Goal: Task Accomplishment & Management: Manage account settings

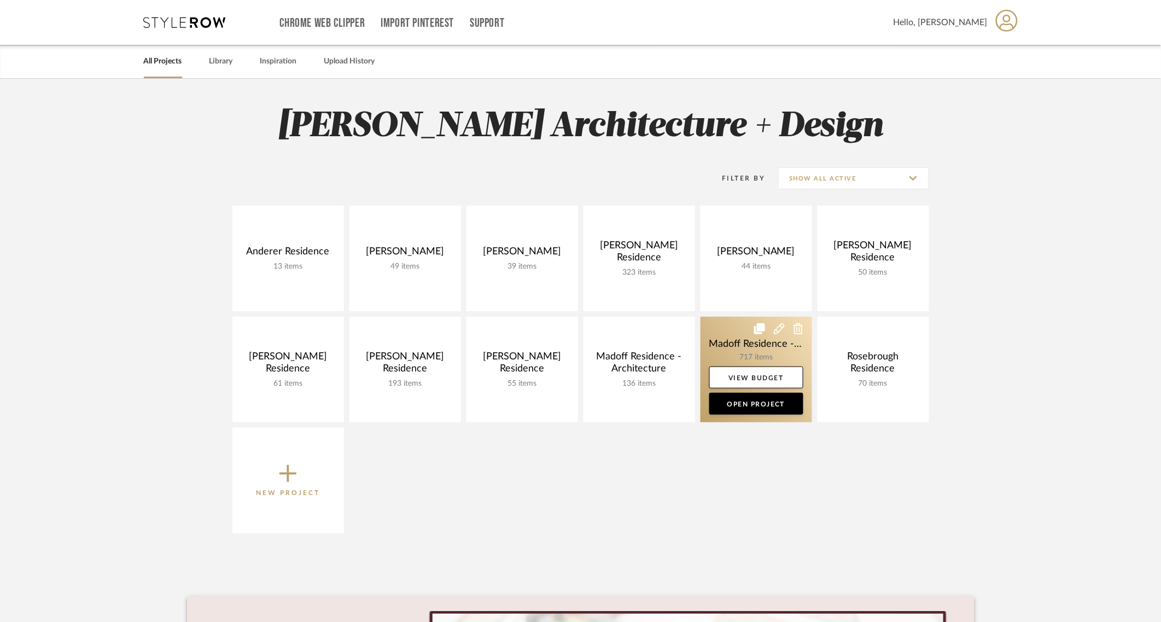
click at [723, 345] on link at bounding box center [757, 370] width 112 height 106
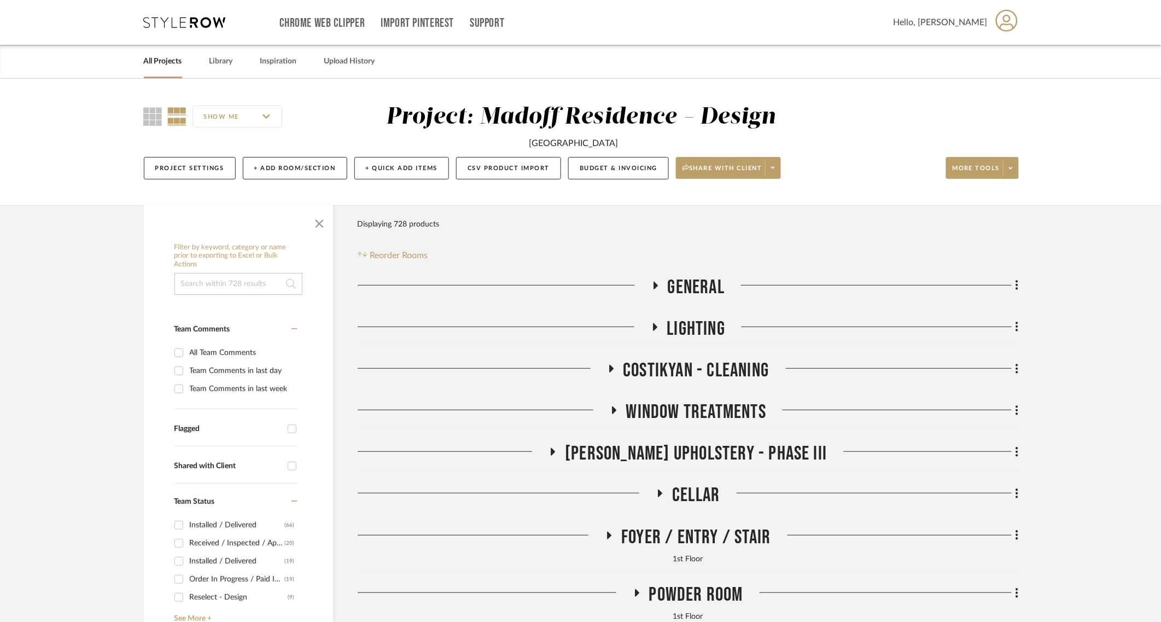
click at [708, 452] on span "[PERSON_NAME] Upholstery - Phase III" at bounding box center [696, 454] width 262 height 24
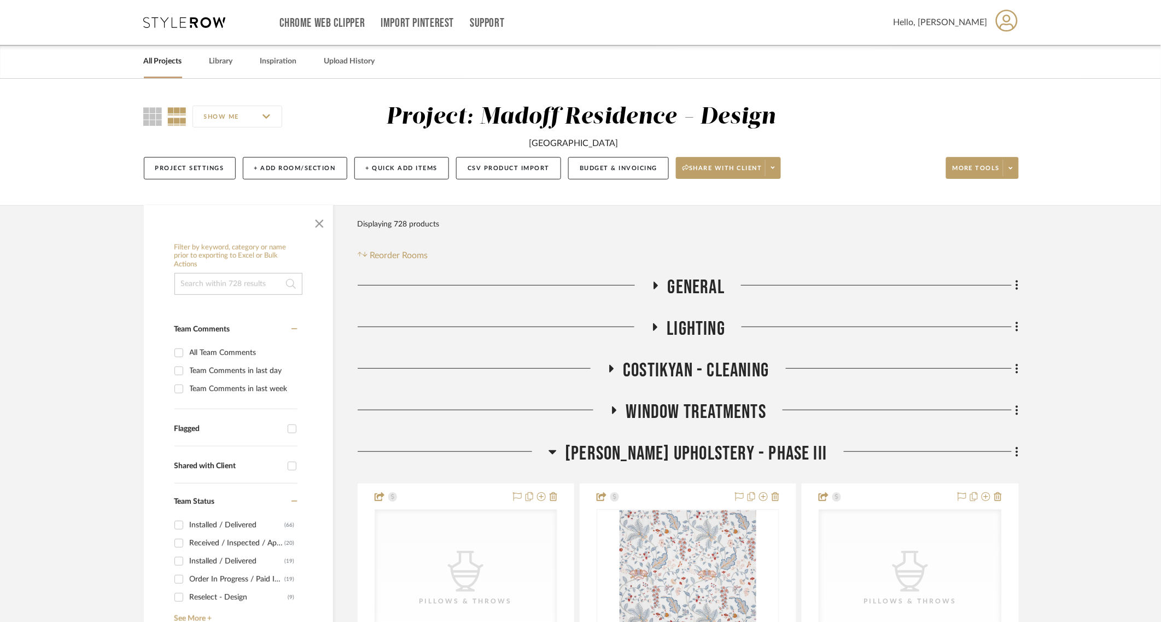
click at [557, 448] on icon at bounding box center [553, 451] width 8 height 13
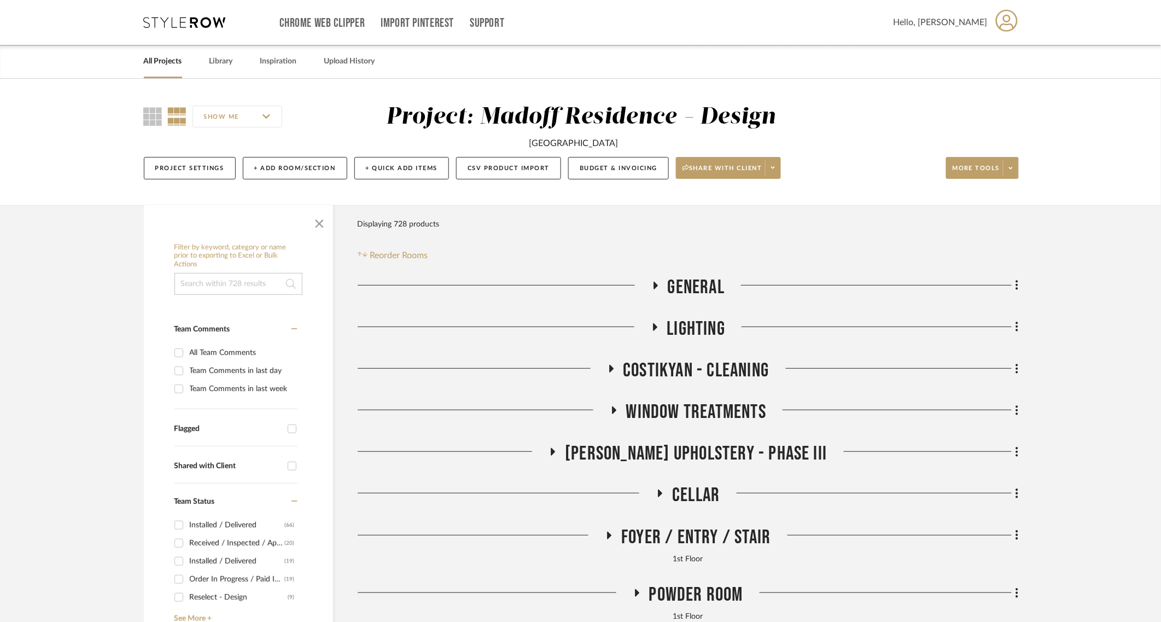
click at [665, 451] on span "[PERSON_NAME] Upholstery - Phase III" at bounding box center [696, 454] width 262 height 24
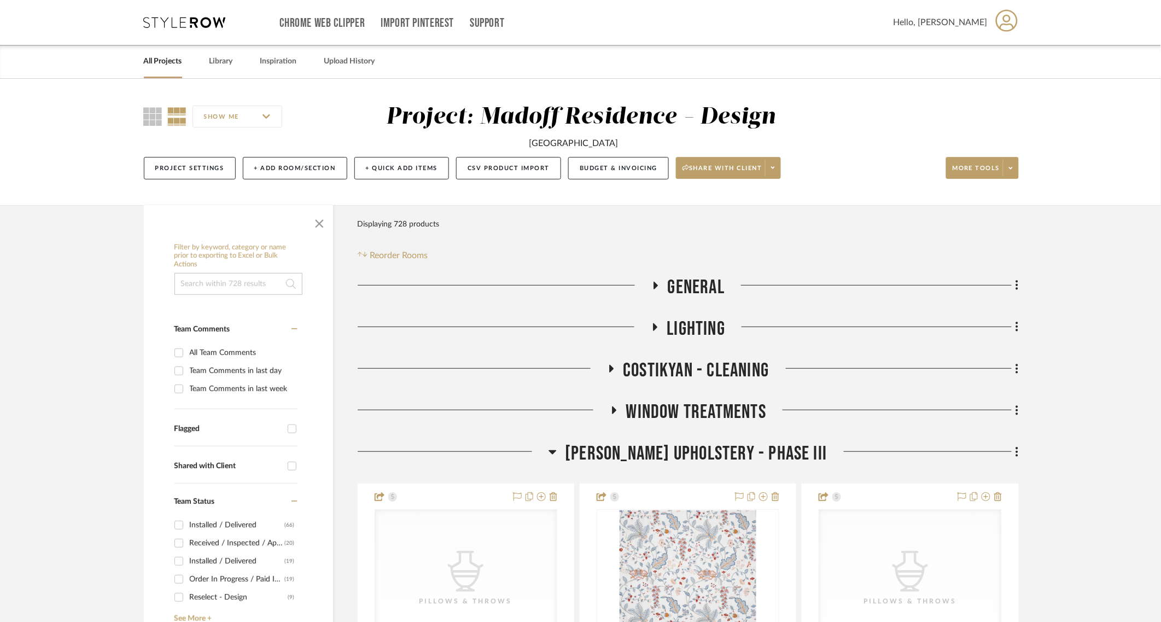
scroll to position [228, 0]
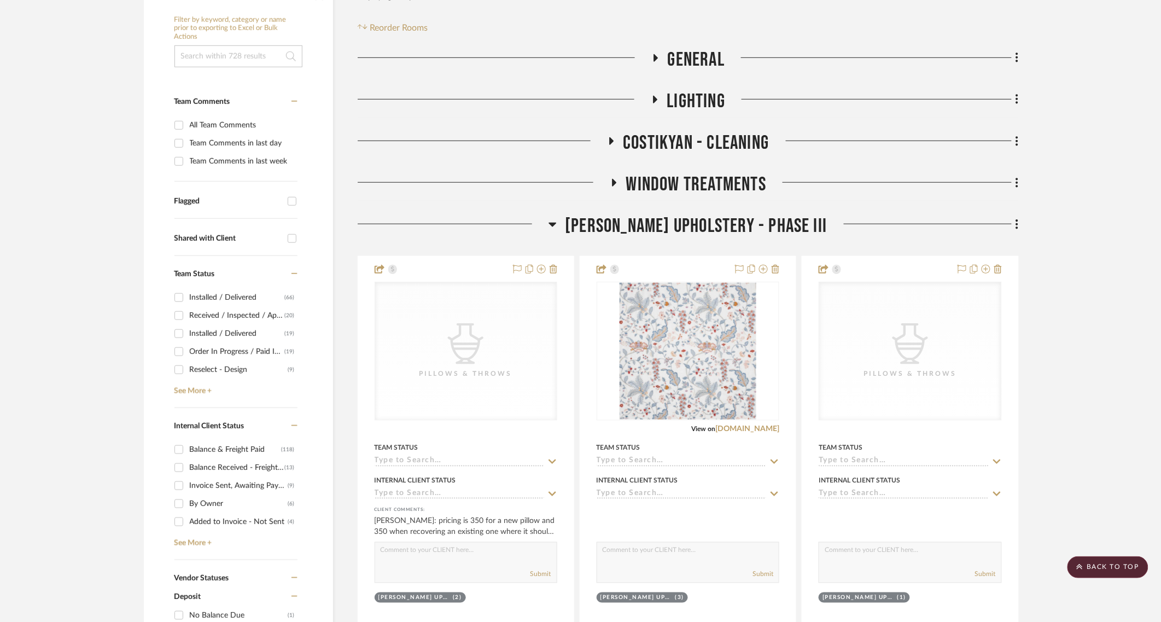
click at [715, 229] on span "[PERSON_NAME] Upholstery - Phase III" at bounding box center [696, 226] width 262 height 24
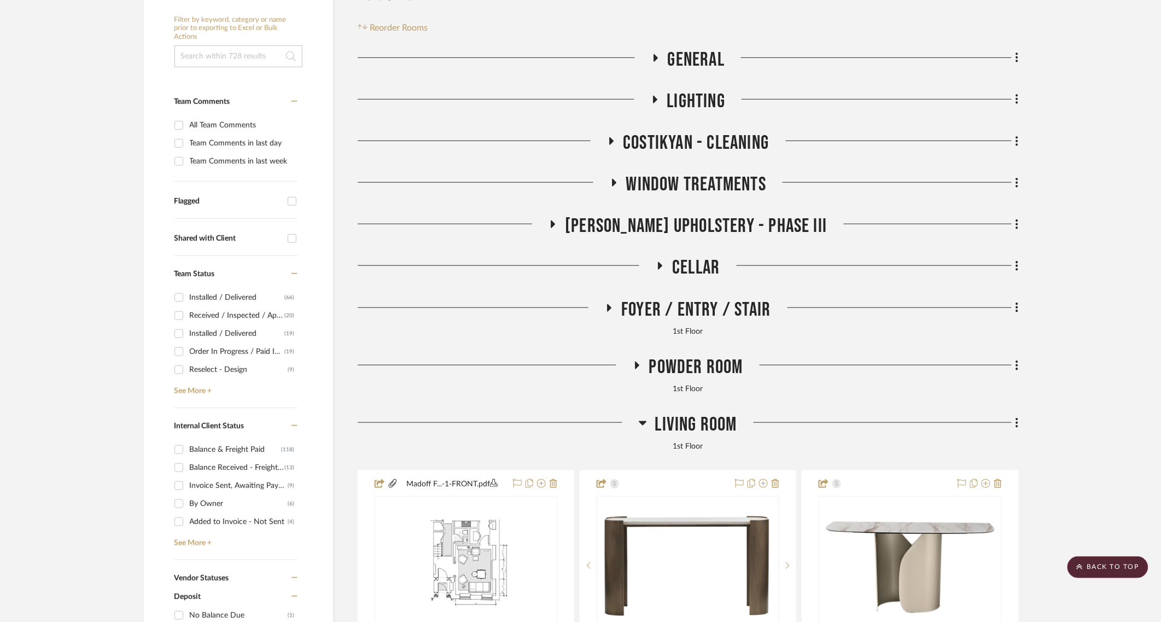
click at [674, 415] on span "Living Room" at bounding box center [696, 425] width 82 height 24
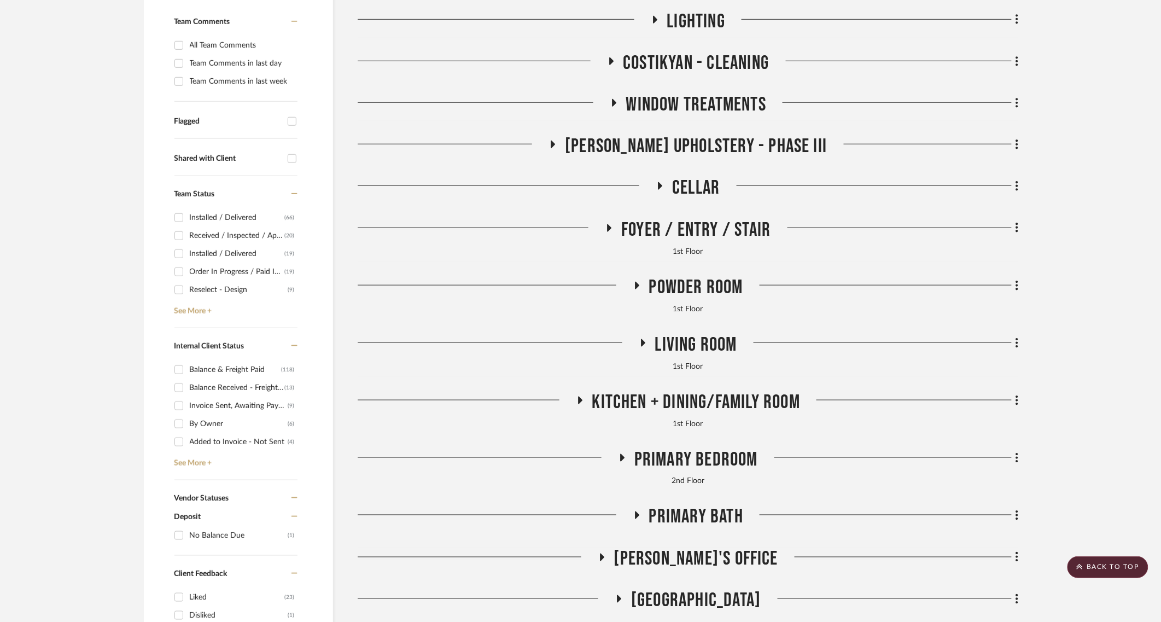
scroll to position [569, 0]
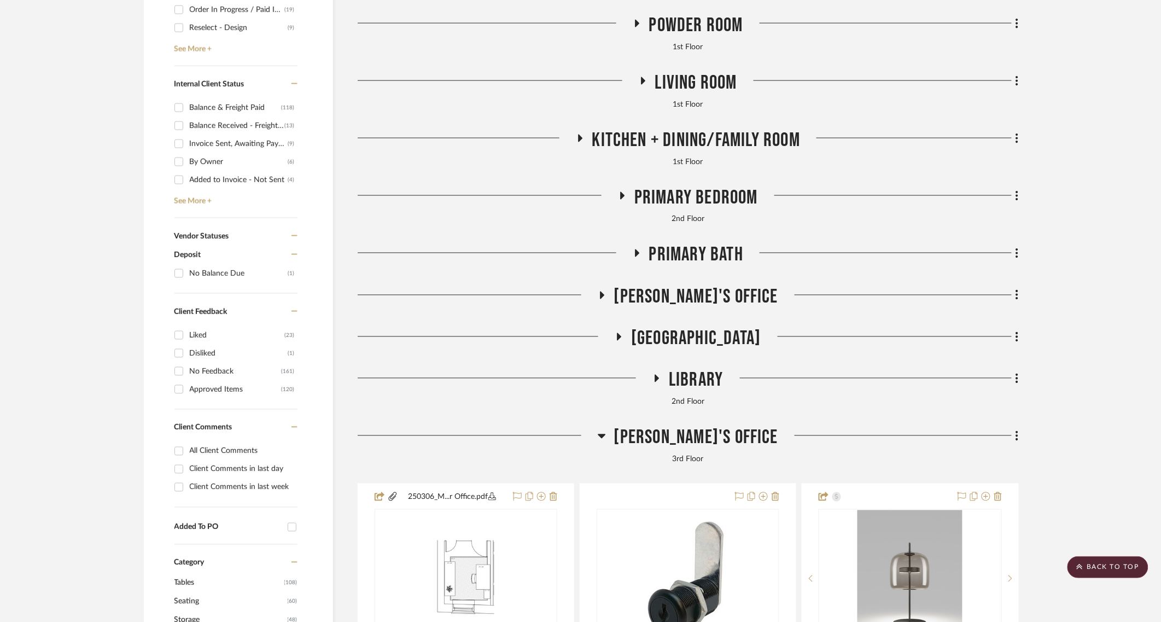
click at [686, 434] on span "[PERSON_NAME]'s Office" at bounding box center [696, 438] width 164 height 24
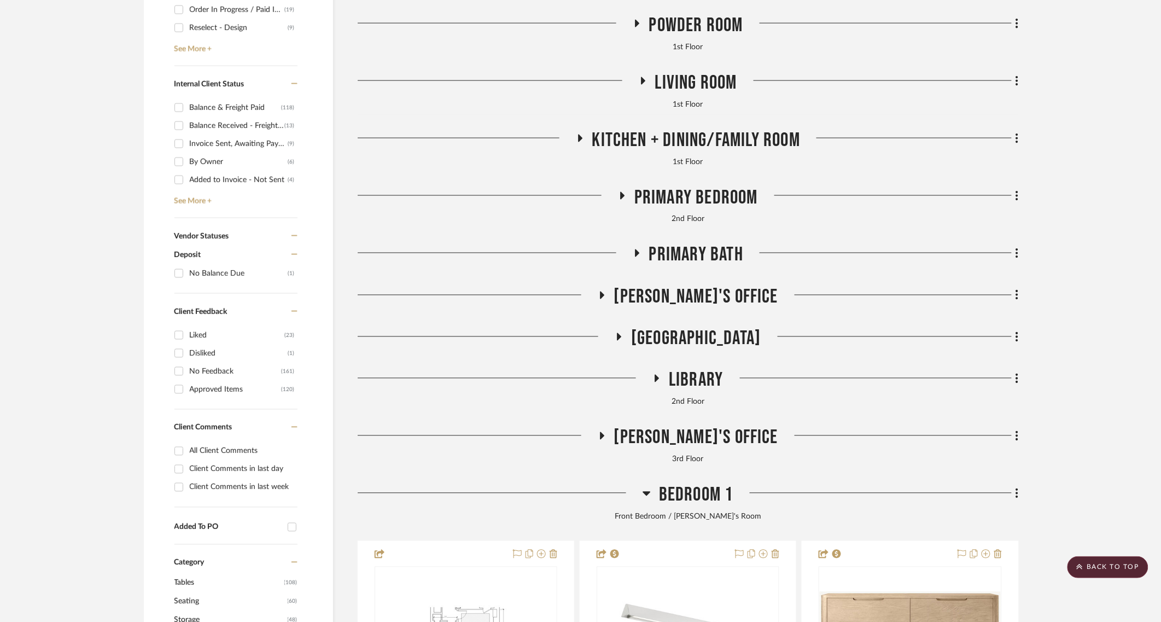
drag, startPoint x: 685, startPoint y: 494, endPoint x: 726, endPoint y: 448, distance: 61.2
click at [685, 492] on span "Bedroom 1" at bounding box center [696, 495] width 74 height 24
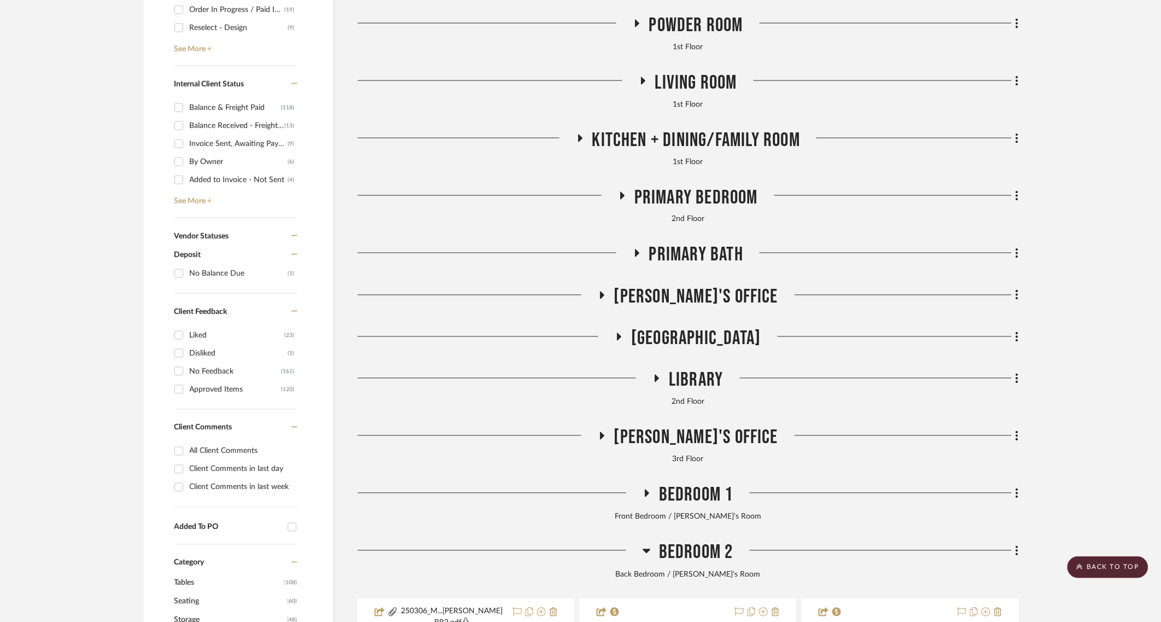
scroll to position [911, 0]
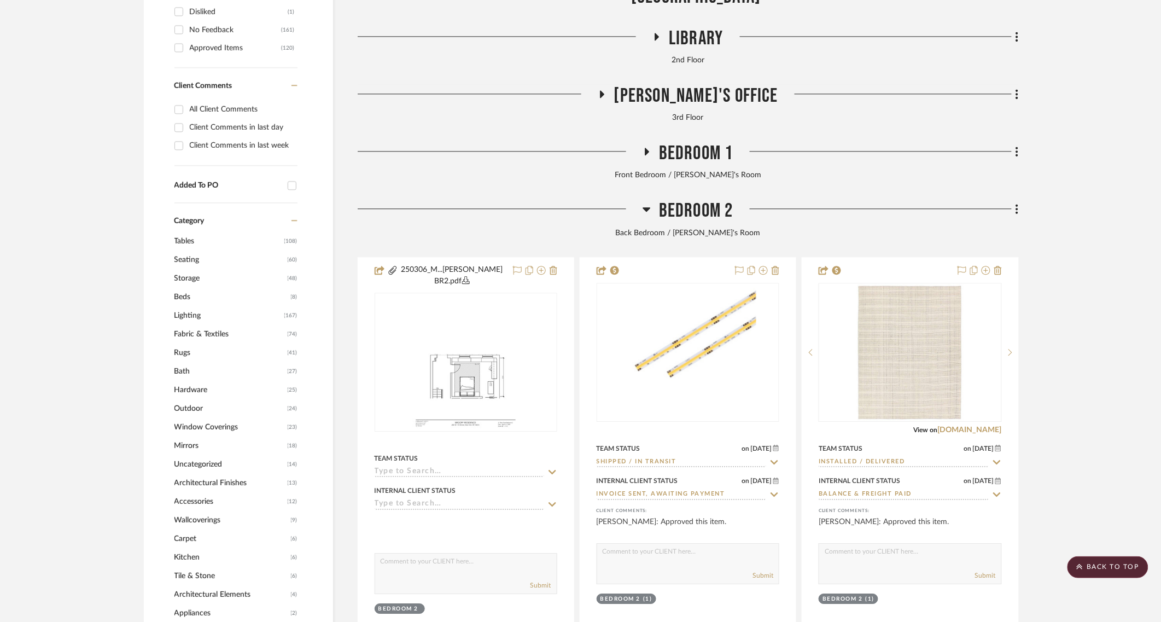
click at [694, 212] on span "Bedroom 2" at bounding box center [696, 211] width 74 height 24
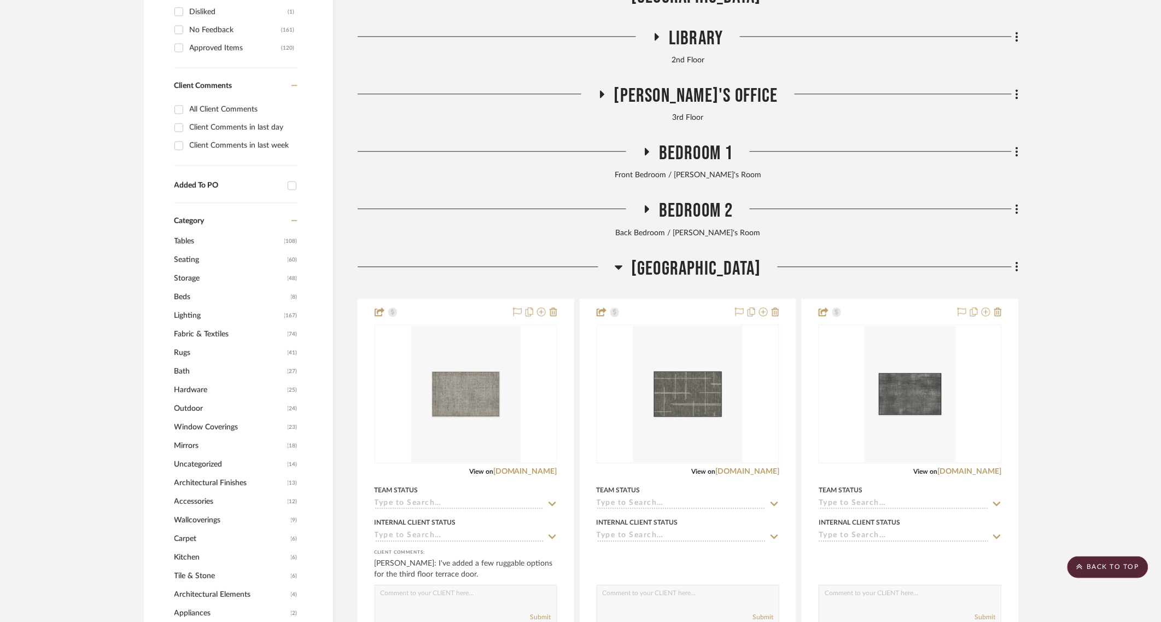
click at [673, 270] on span "[GEOGRAPHIC_DATA]" at bounding box center [696, 269] width 130 height 24
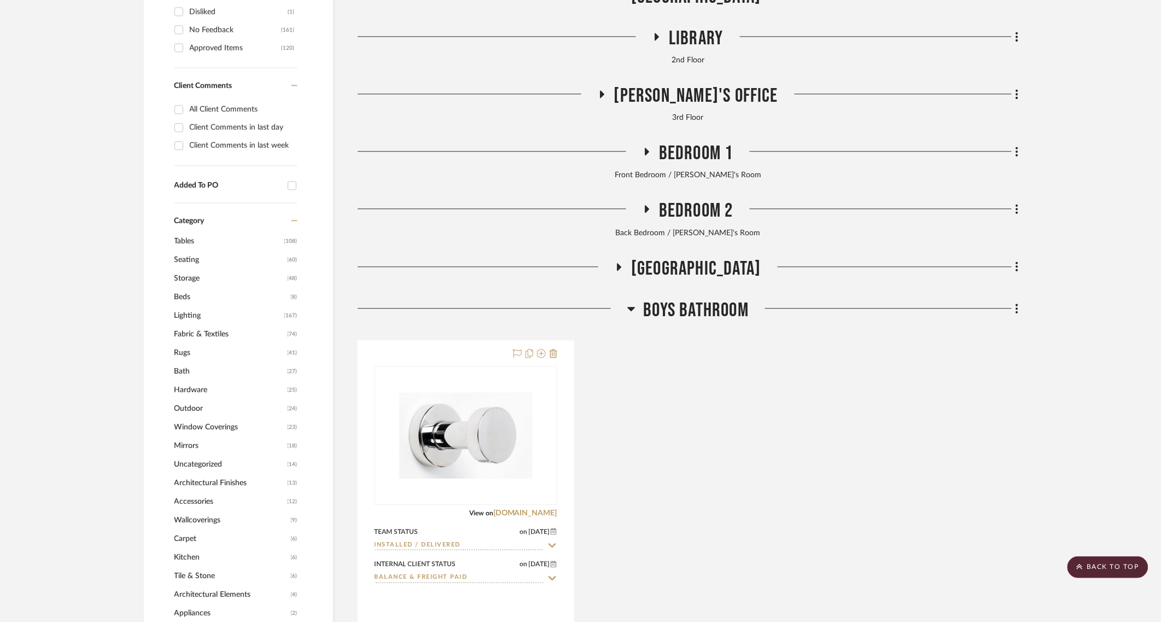
click at [683, 311] on span "Boys Bathroom" at bounding box center [697, 311] width 106 height 24
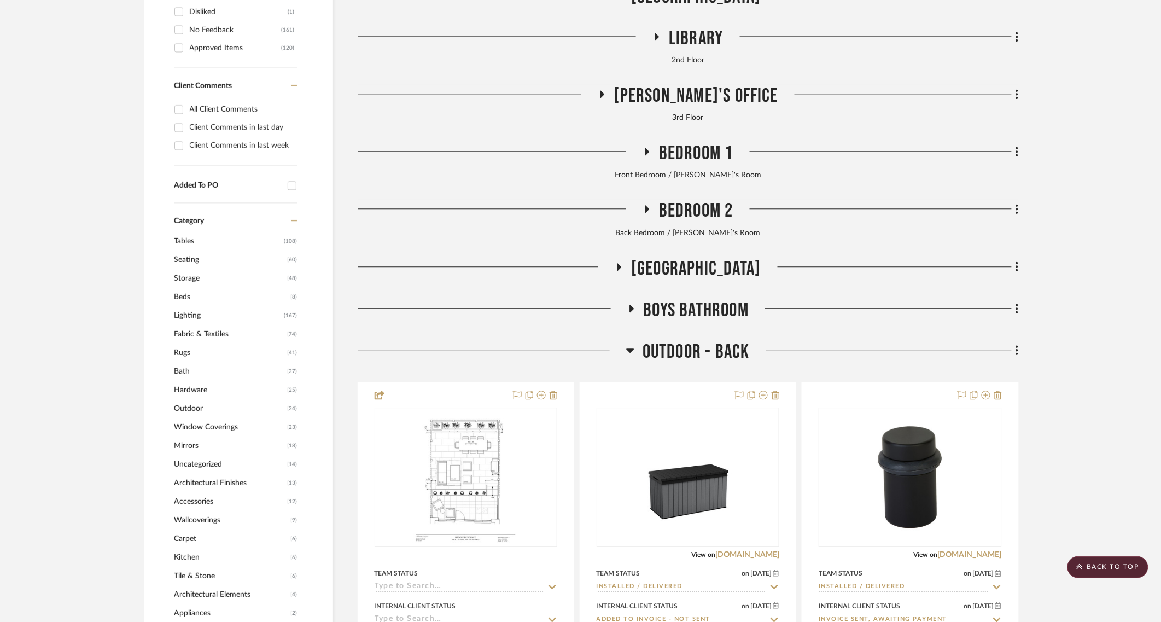
click at [691, 356] on span "Outdoor - Back" at bounding box center [696, 352] width 107 height 24
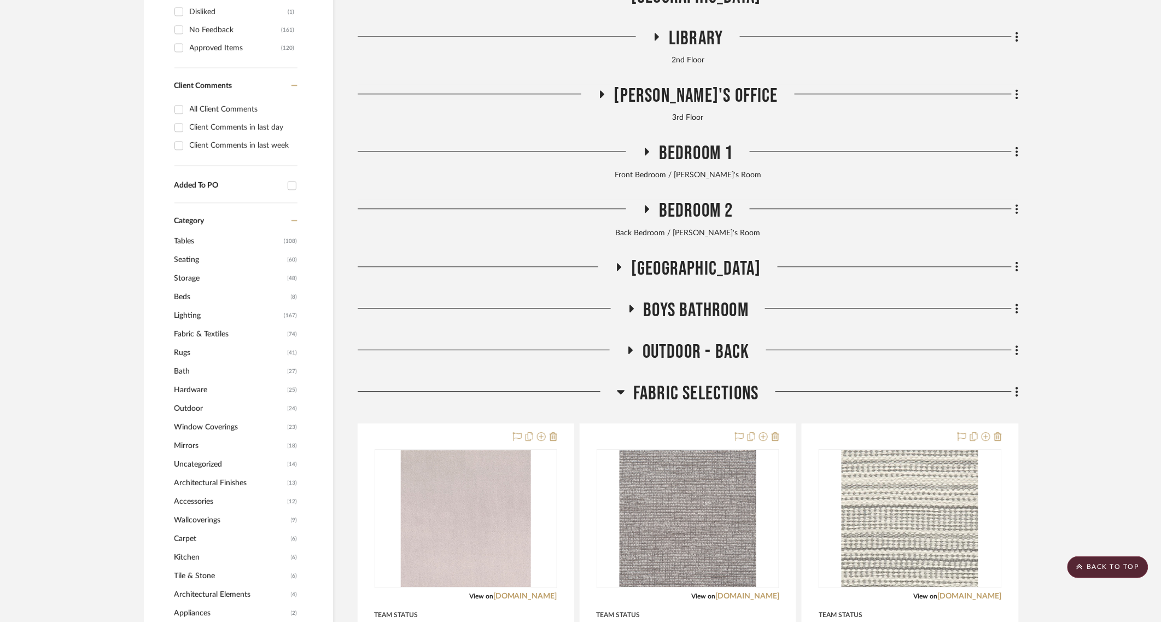
click at [687, 397] on span "Fabric Selections" at bounding box center [695, 394] width 125 height 24
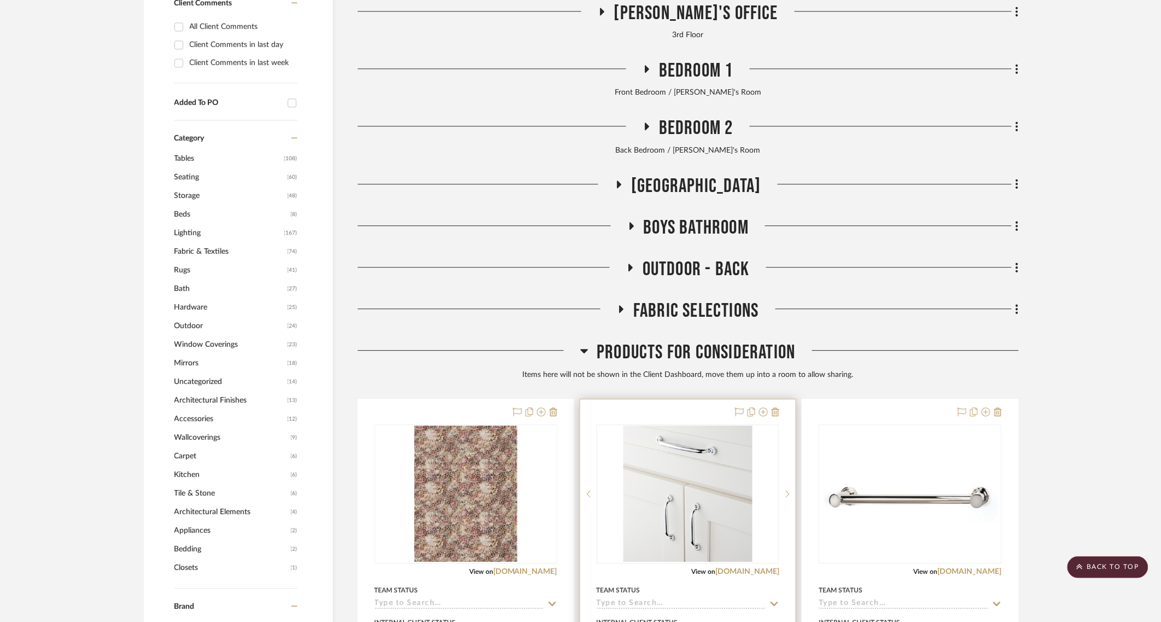
scroll to position [1026, 0]
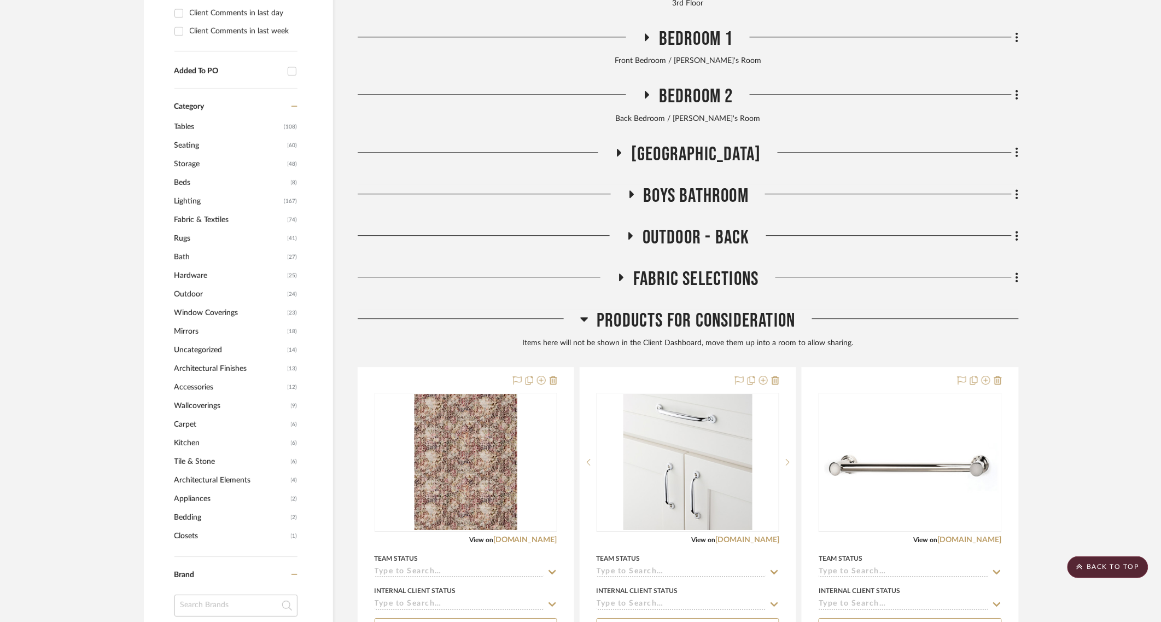
click at [681, 317] on span "Products For Consideration" at bounding box center [696, 321] width 199 height 24
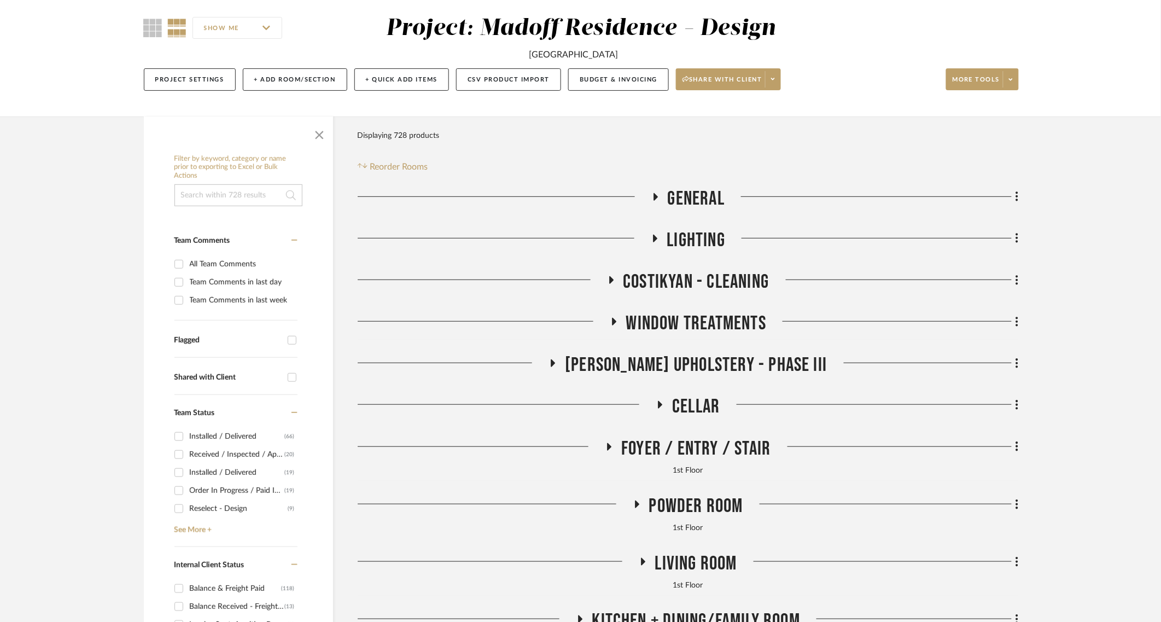
scroll to position [228, 0]
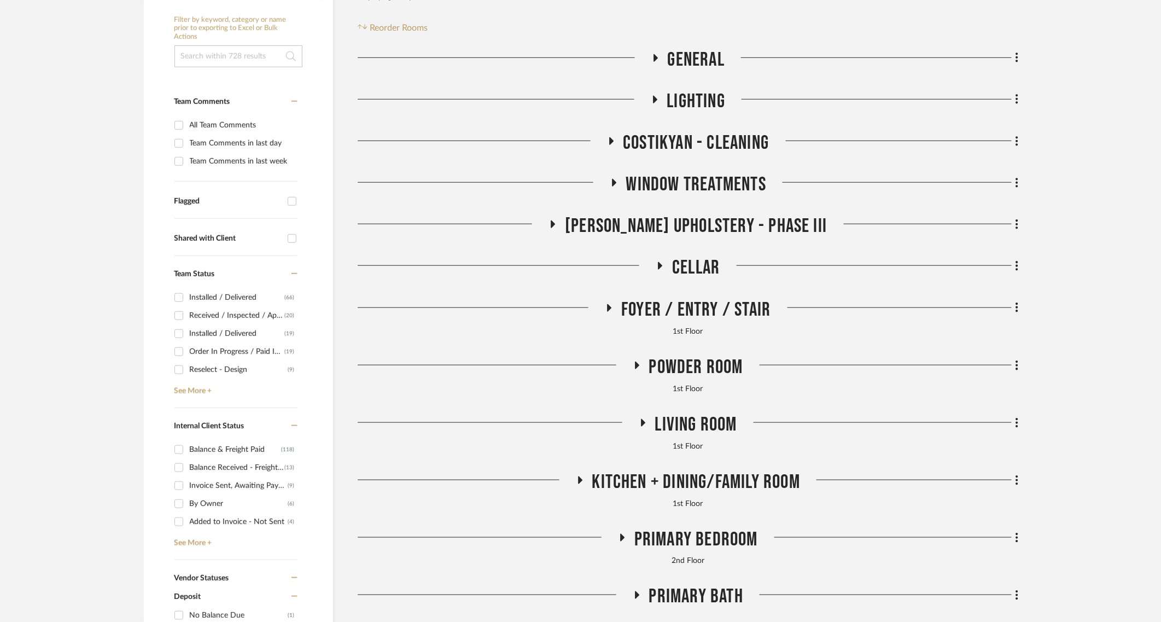
click at [700, 256] on span "Cellar" at bounding box center [696, 268] width 48 height 24
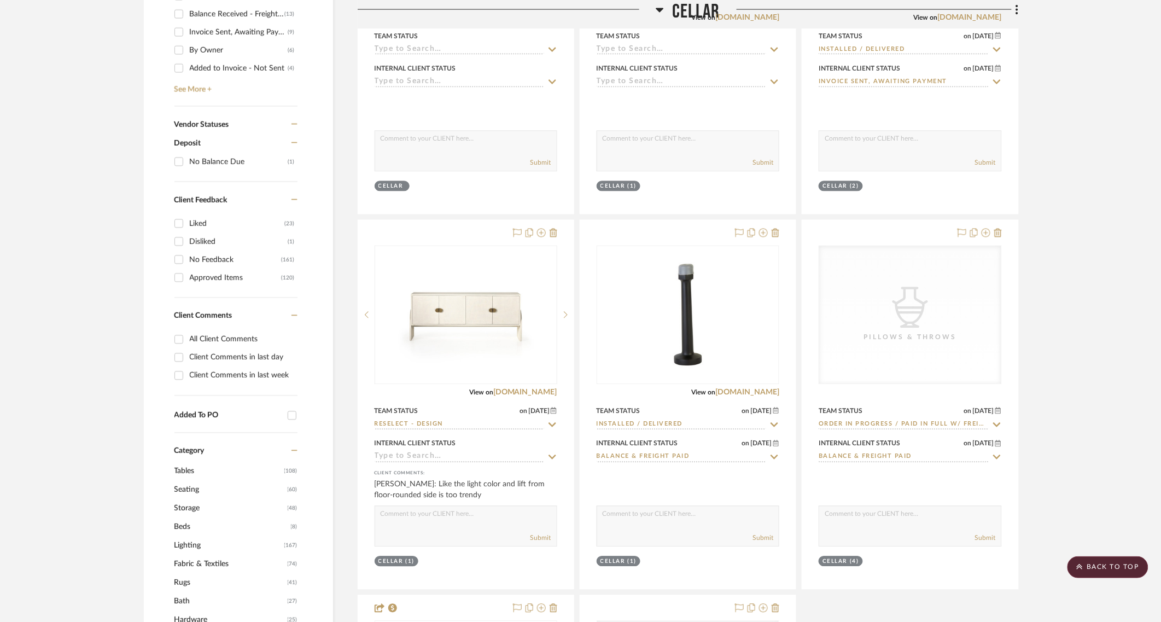
scroll to position [684, 0]
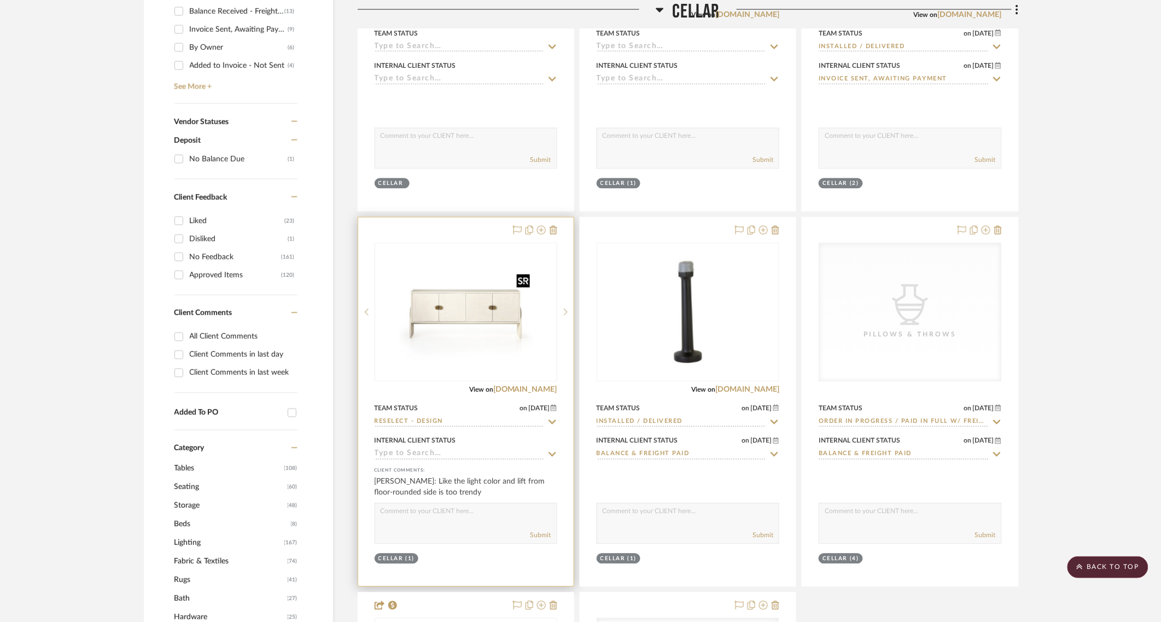
click at [461, 318] on img "0" at bounding box center [466, 312] width 137 height 137
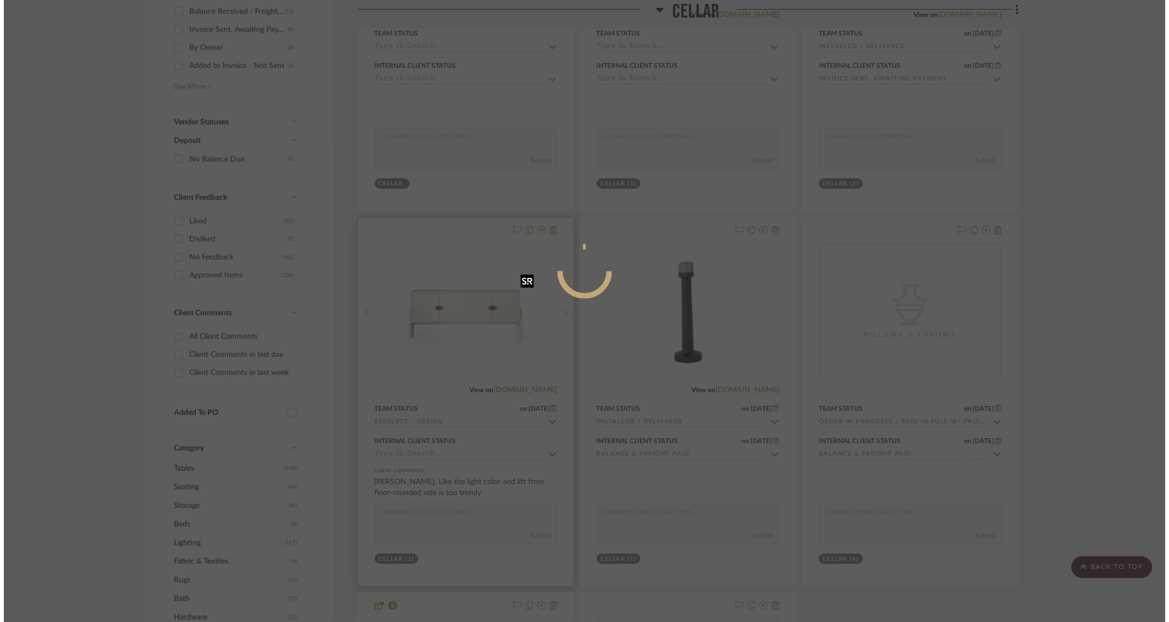
scroll to position [0, 0]
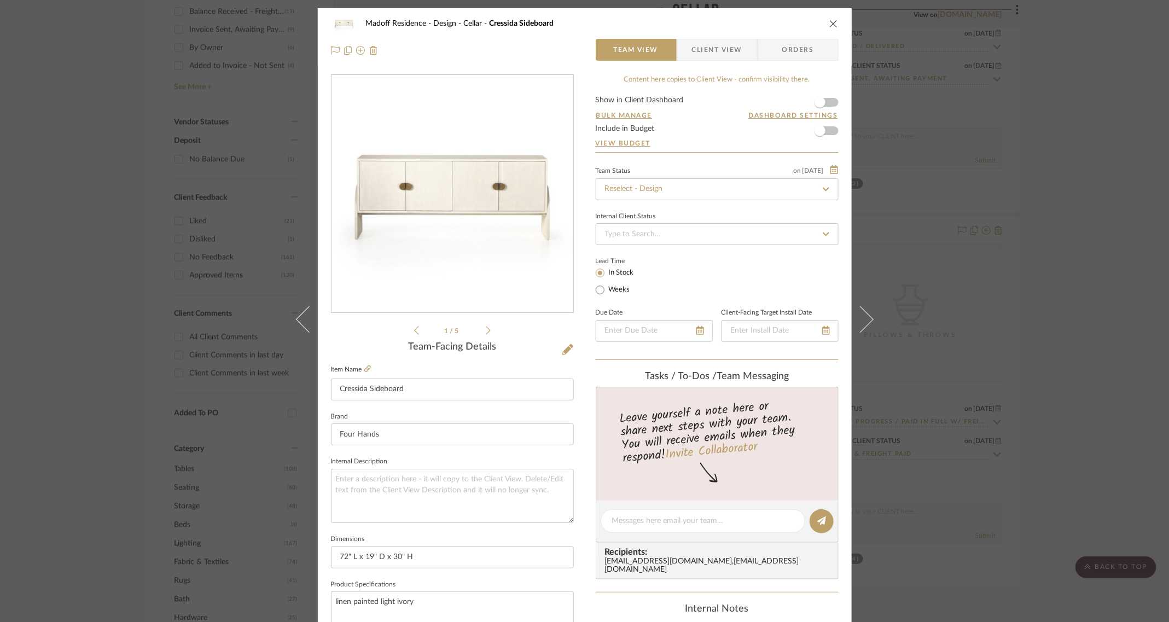
click at [858, 313] on icon at bounding box center [860, 319] width 26 height 26
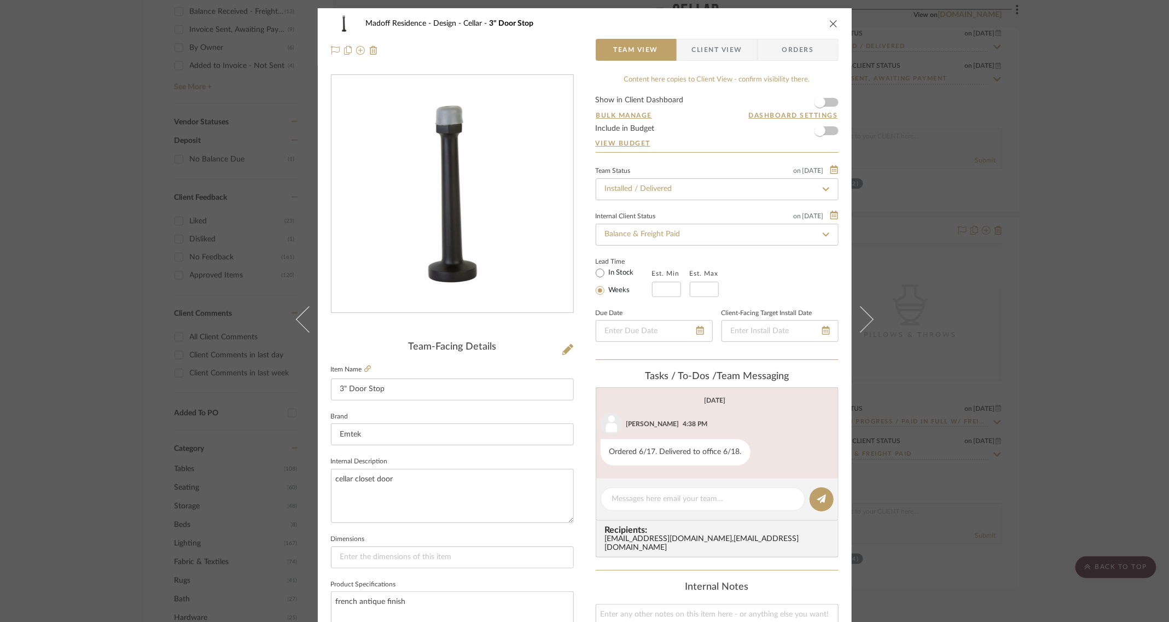
click at [820, 19] on div "Madoff Residence - Design Cellar 3" Door Stop" at bounding box center [585, 24] width 508 height 22
click at [831, 24] on icon "close" at bounding box center [833, 23] width 9 height 9
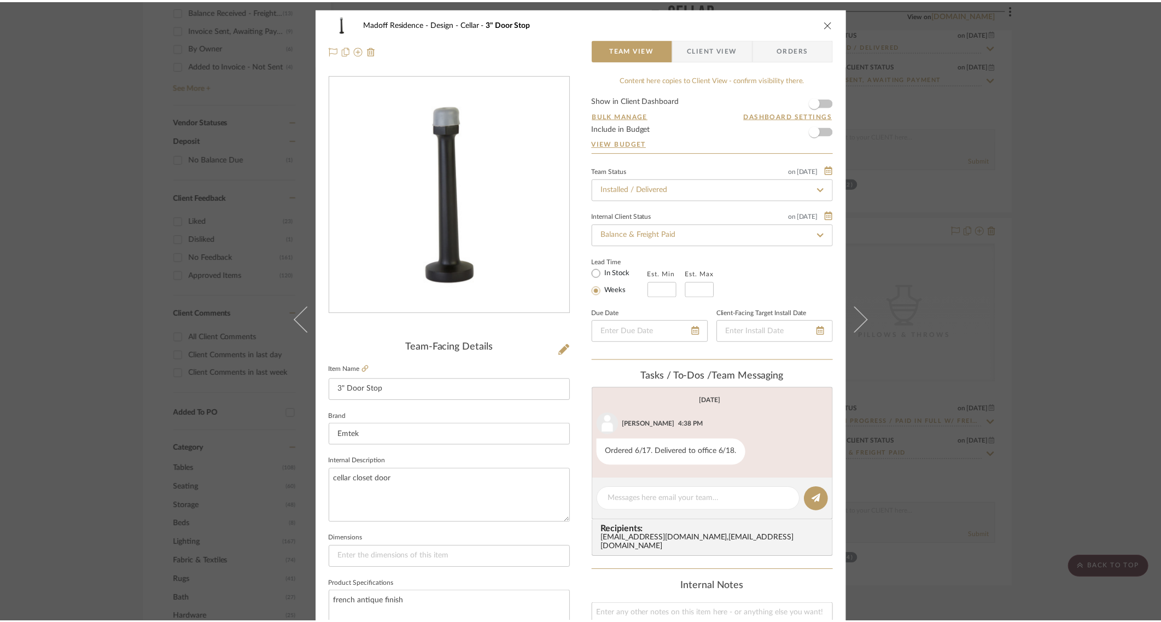
scroll to position [684, 0]
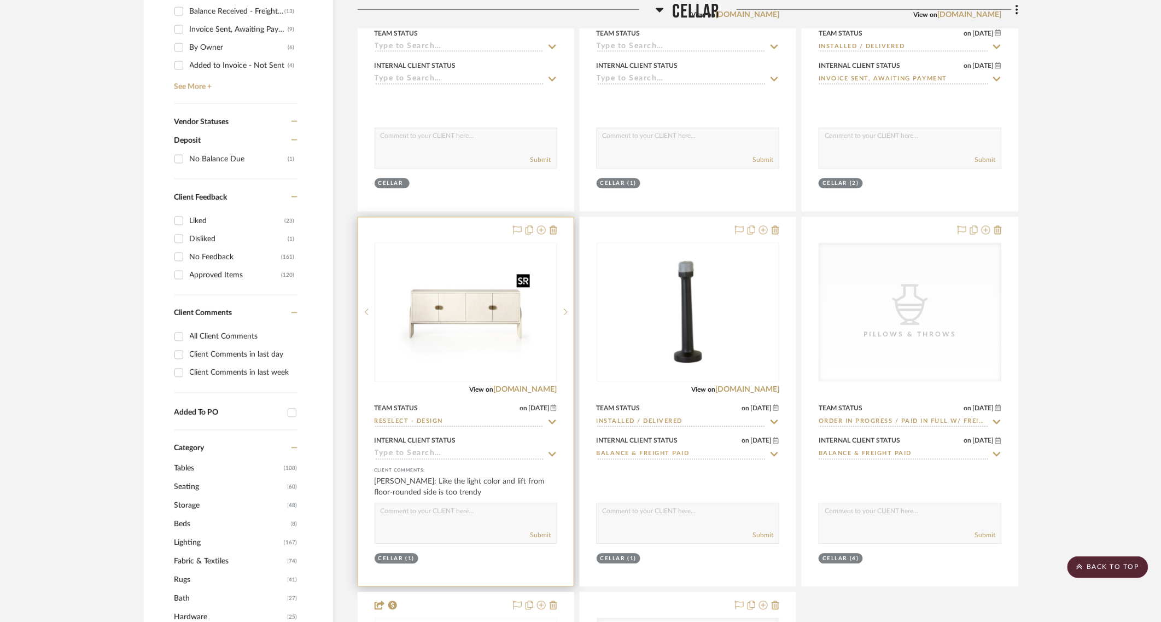
click at [458, 333] on img "0" at bounding box center [466, 312] width 137 height 137
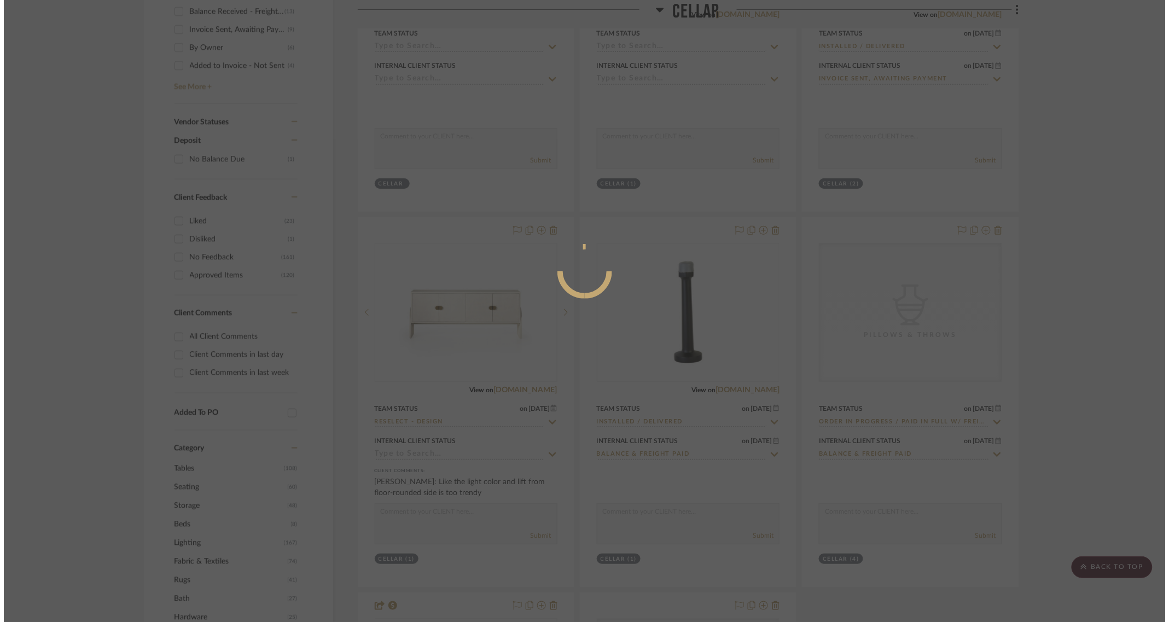
scroll to position [0, 0]
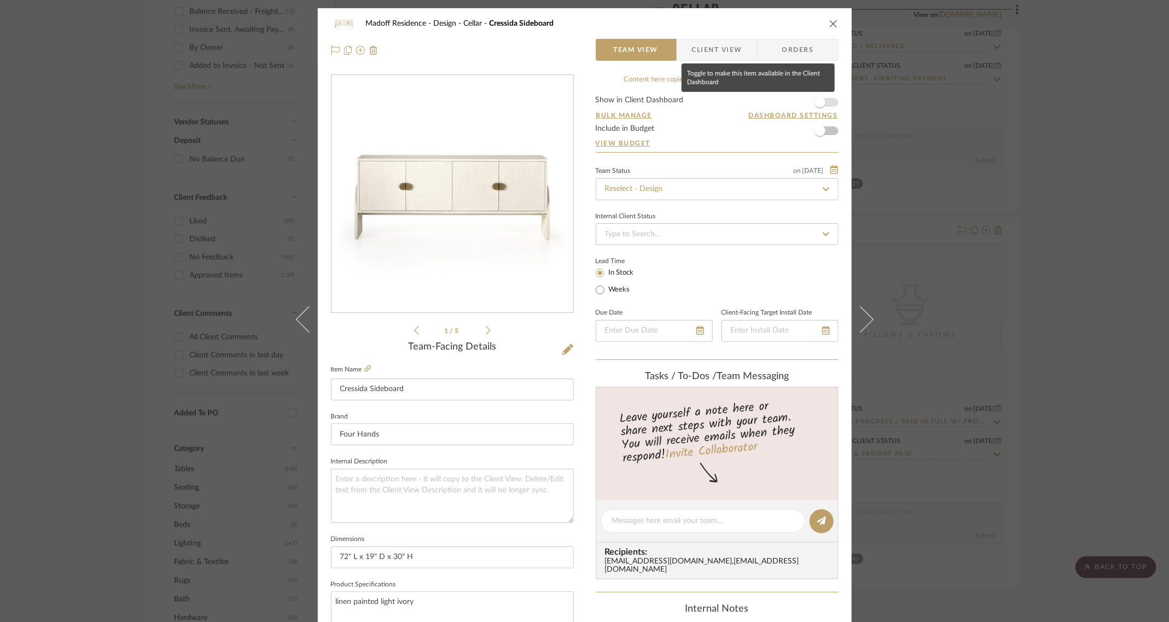
drag, startPoint x: 826, startPoint y: 104, endPoint x: 848, endPoint y: 28, distance: 78.7
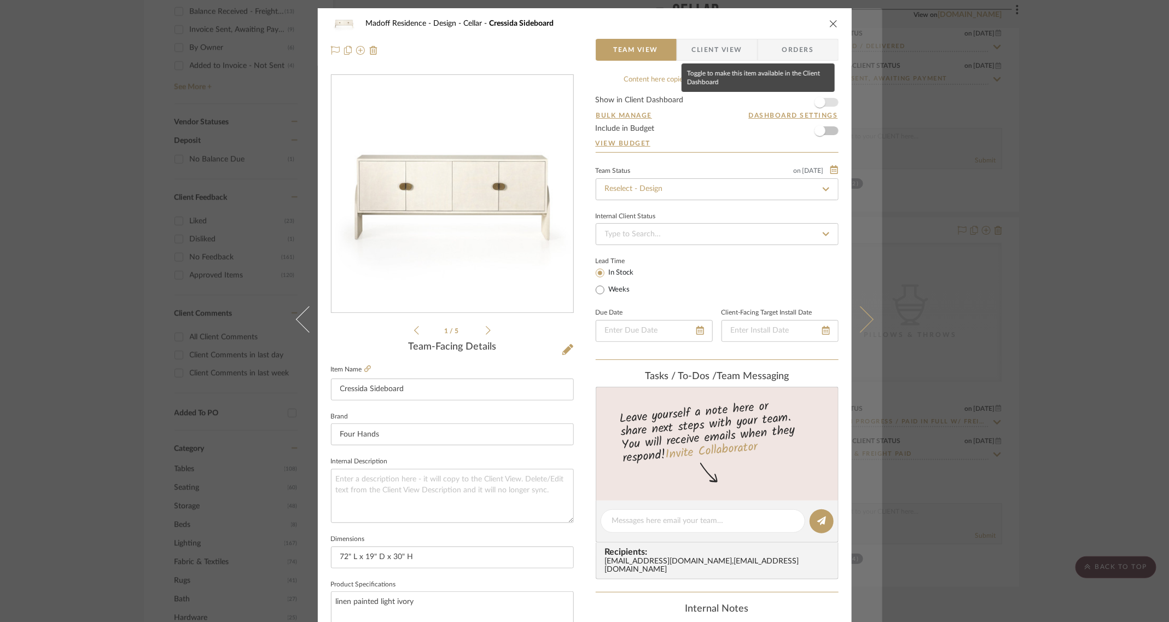
click at [826, 102] on span "button" at bounding box center [820, 102] width 24 height 24
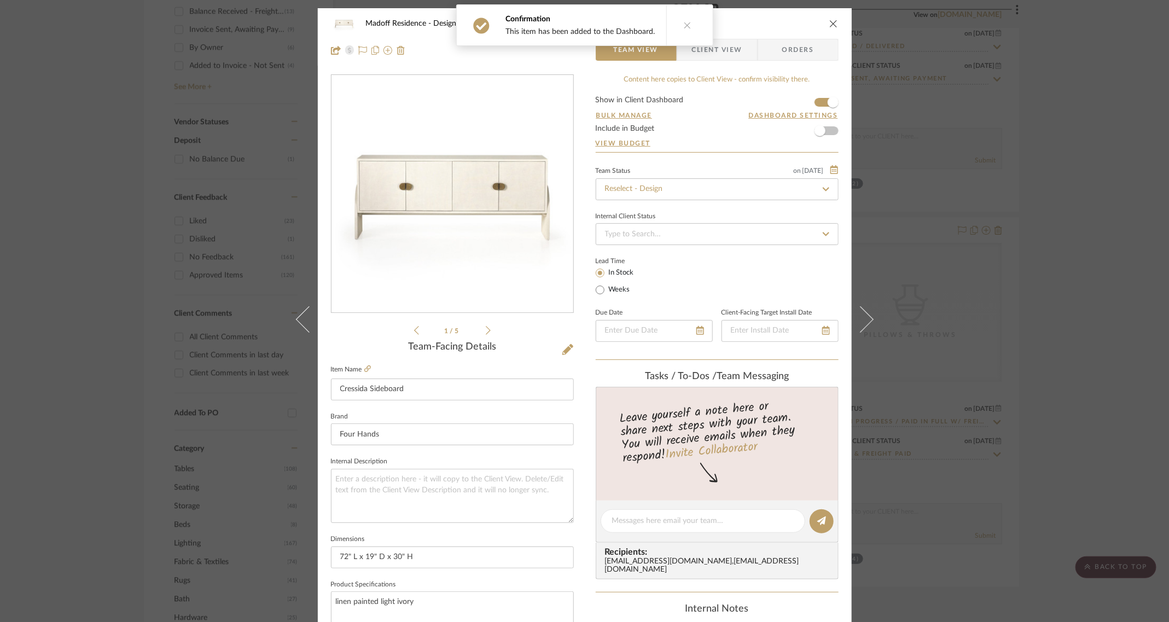
drag, startPoint x: 835, startPoint y: 23, endPoint x: 829, endPoint y: 26, distance: 6.1
click at [829, 26] on div "Madoff Residence - Design Cellar Cressida Sideboard Team View Client View Orders" at bounding box center [585, 36] width 534 height 57
click at [829, 26] on icon "close" at bounding box center [833, 23] width 9 height 9
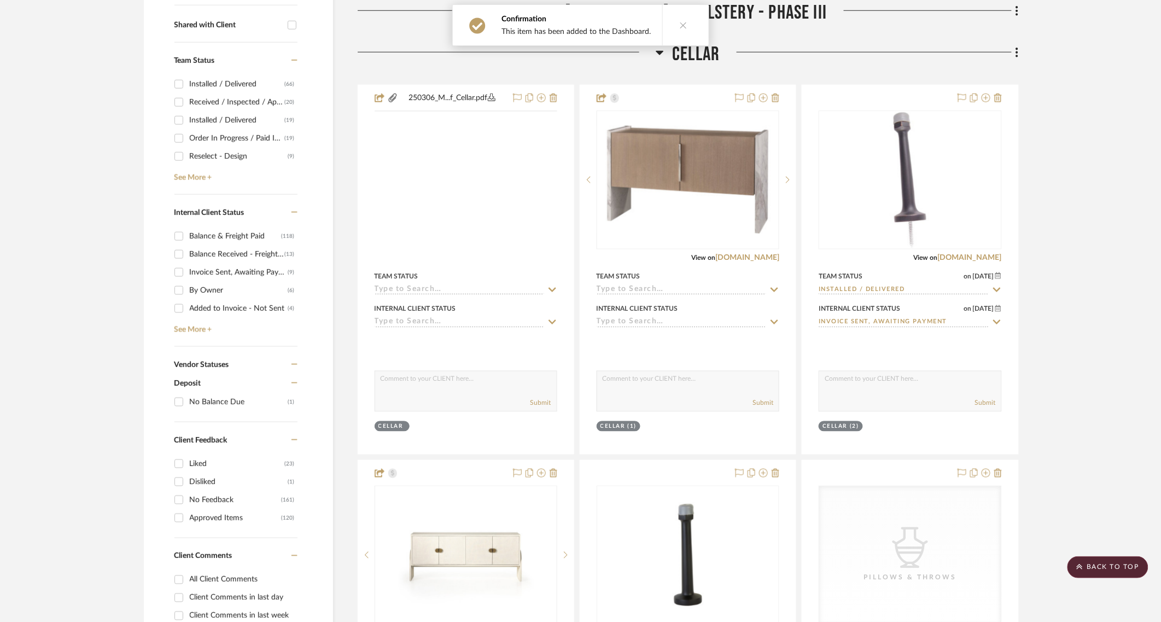
scroll to position [228, 0]
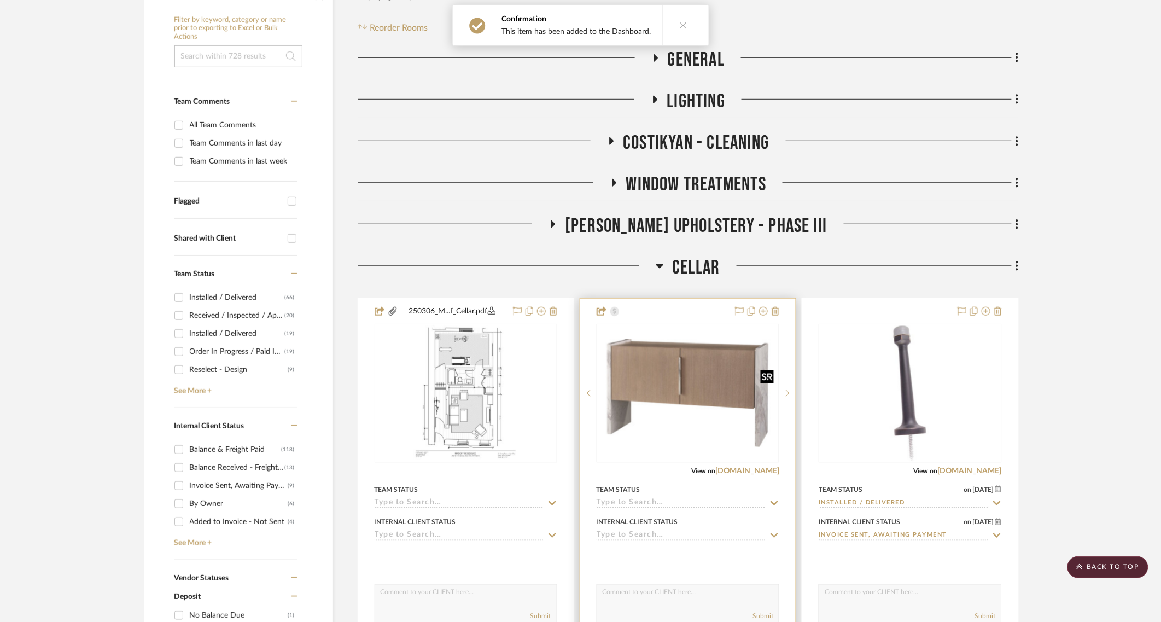
click at [677, 381] on img "0" at bounding box center [688, 392] width 180 height 107
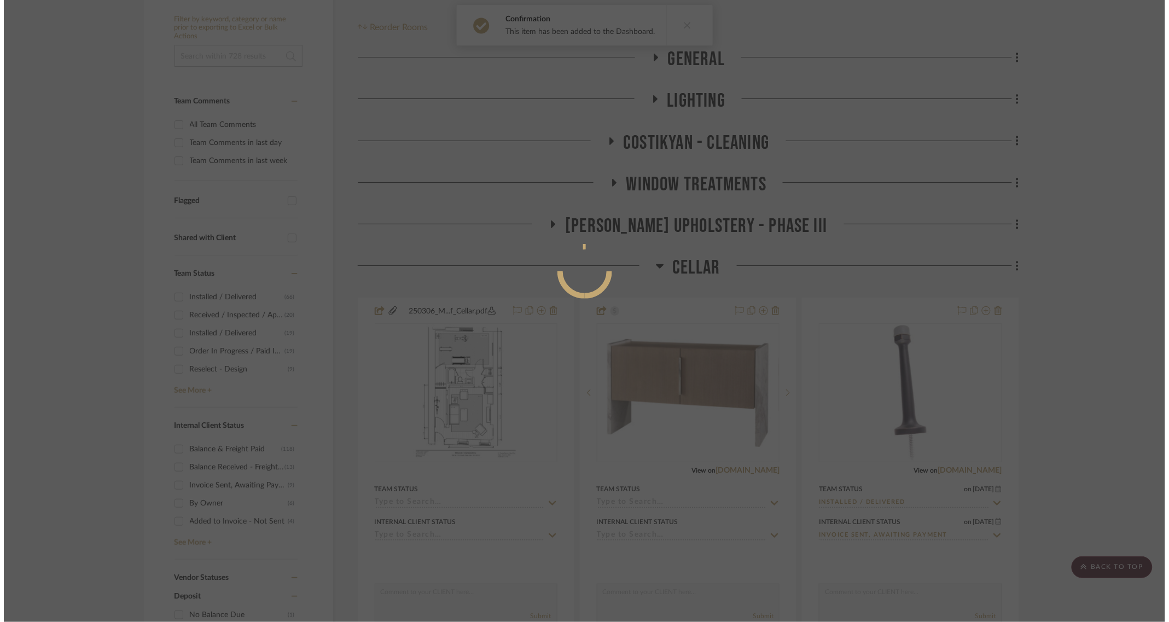
scroll to position [0, 0]
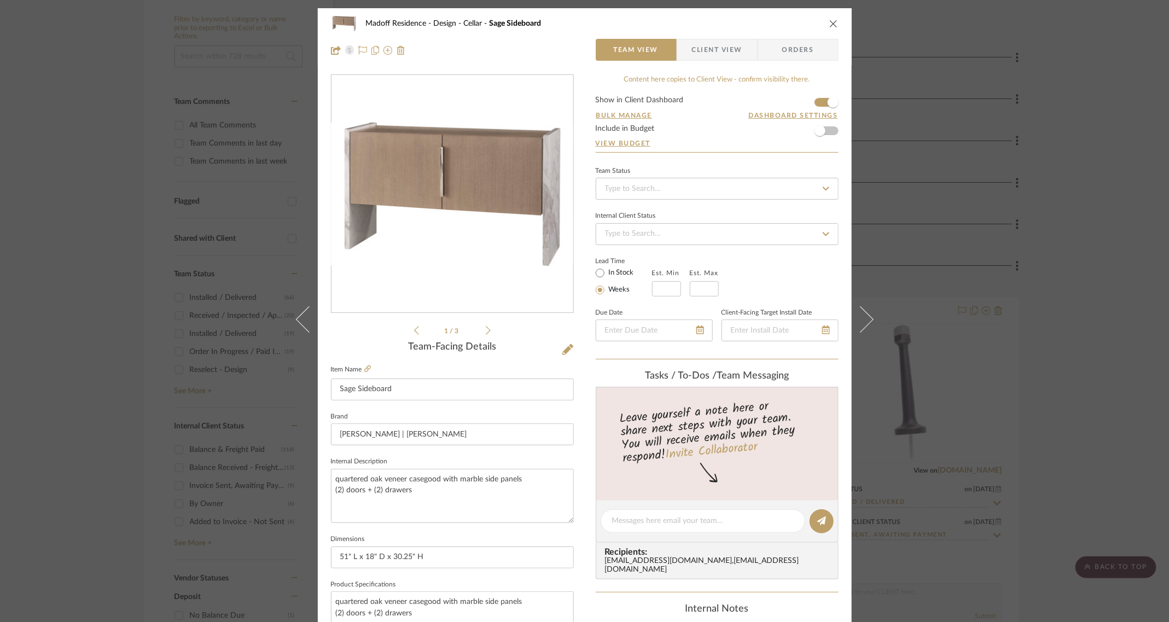
click at [486, 334] on icon at bounding box center [488, 330] width 5 height 10
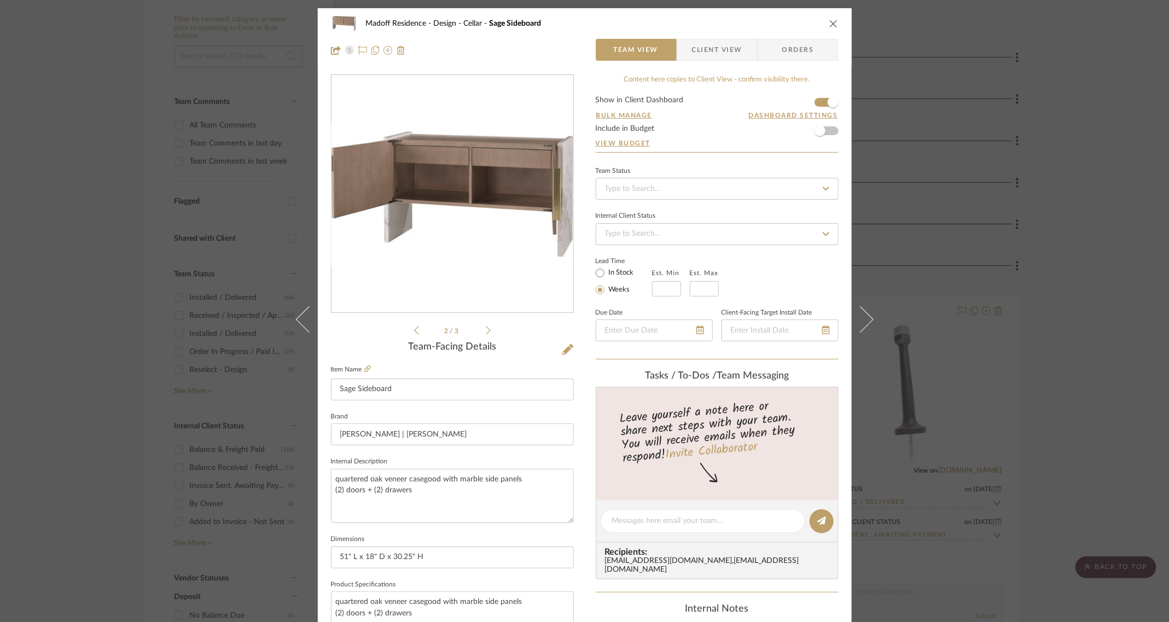
click at [486, 333] on icon at bounding box center [488, 330] width 5 height 9
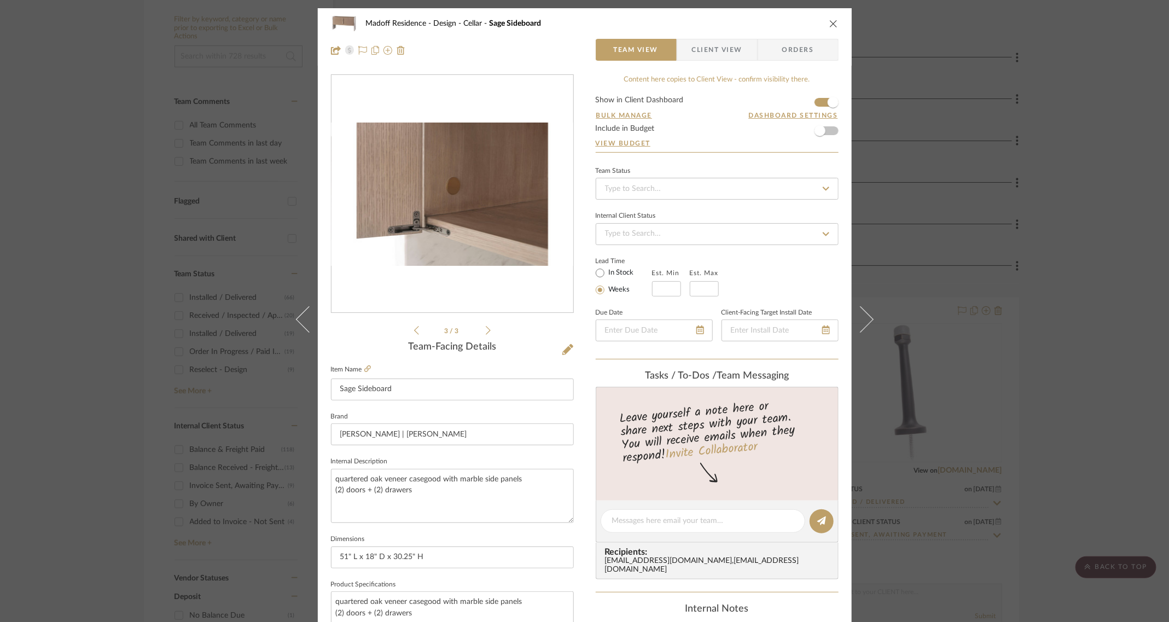
click at [486, 331] on icon at bounding box center [488, 330] width 5 height 10
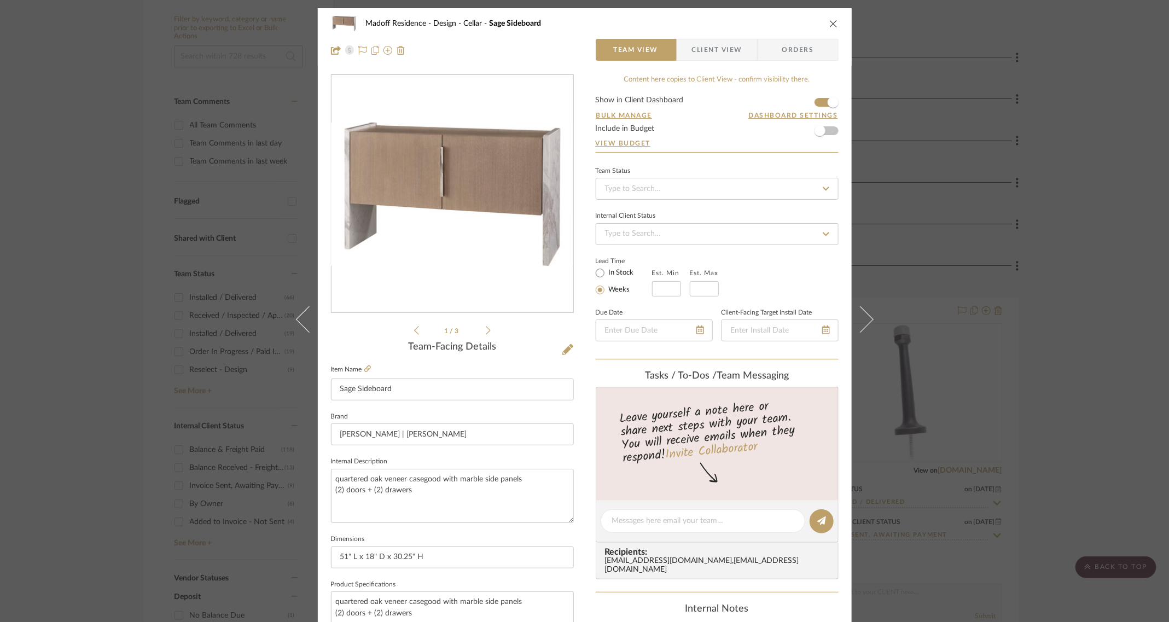
click at [486, 331] on icon at bounding box center [488, 330] width 5 height 10
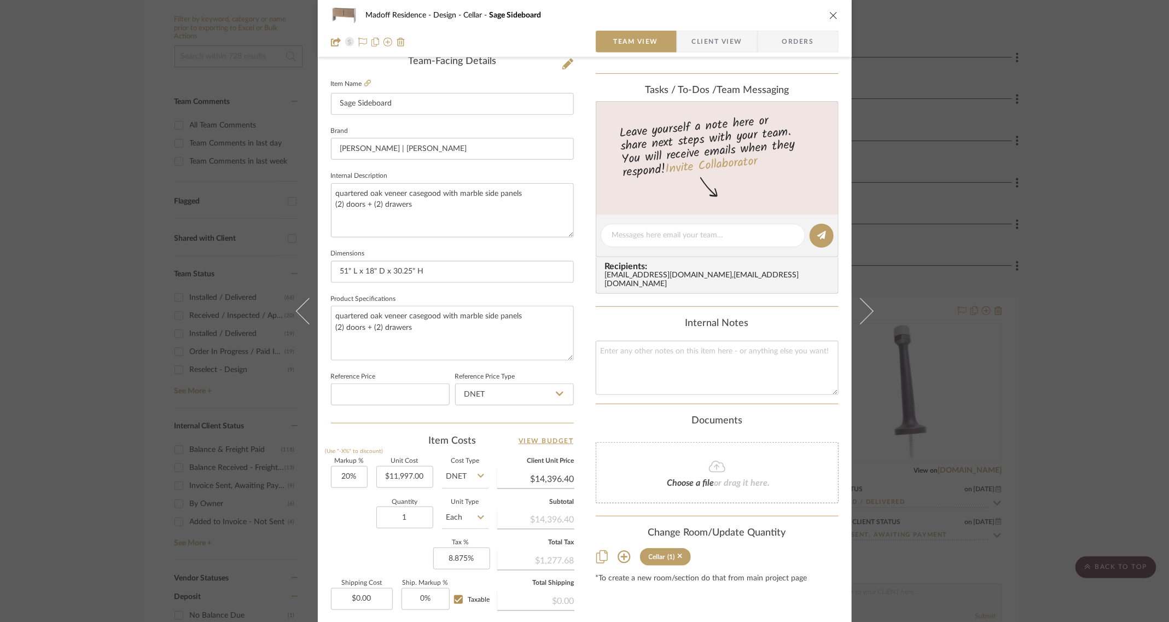
scroll to position [54, 0]
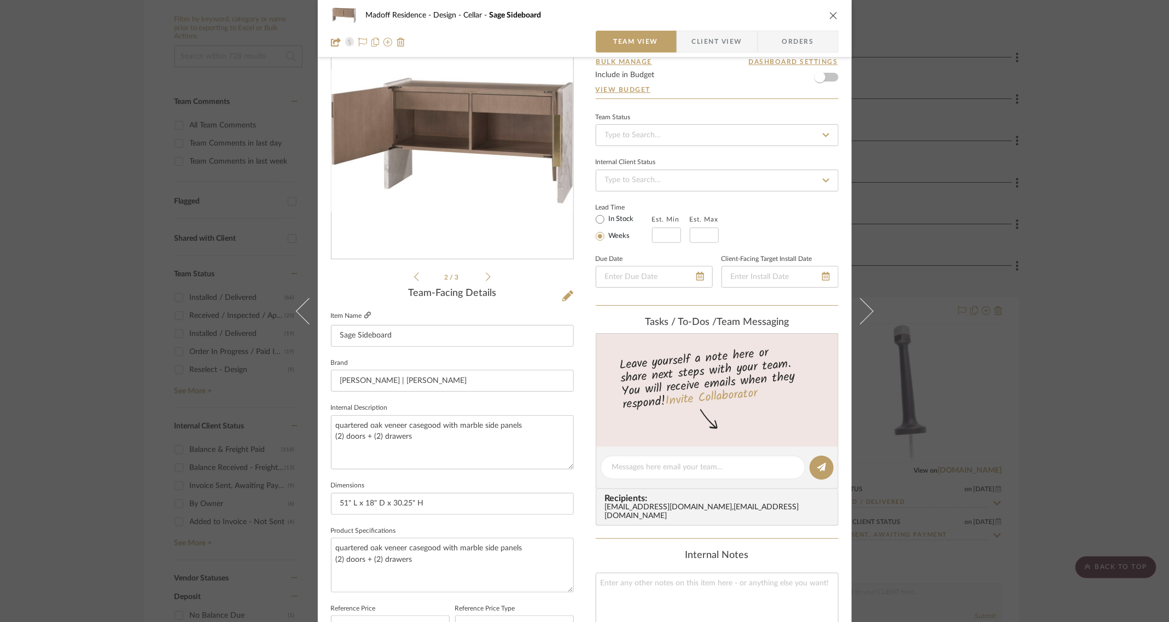
click at [364, 316] on icon at bounding box center [367, 315] width 7 height 7
click at [830, 15] on icon "close" at bounding box center [833, 15] width 9 height 9
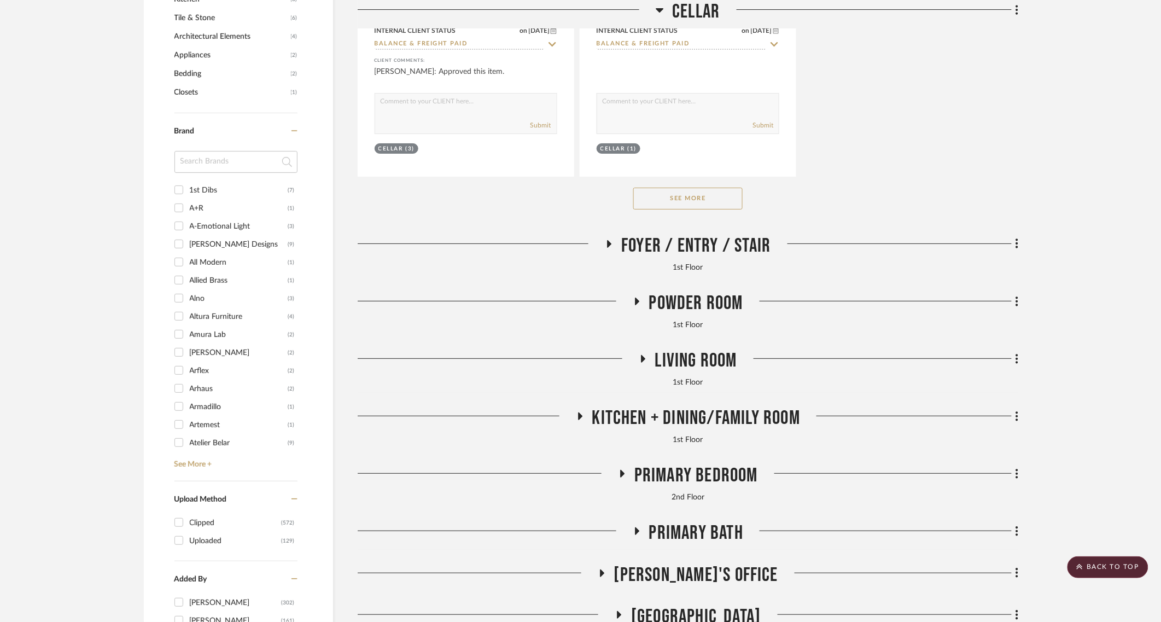
scroll to position [1481, 0]
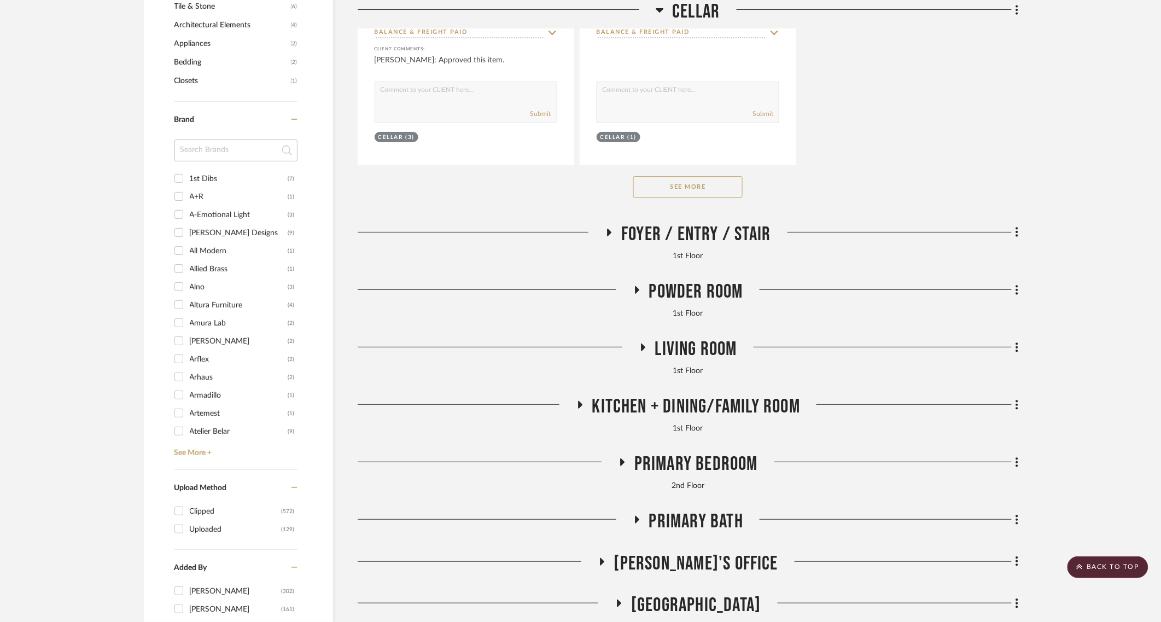
click at [701, 180] on button "See More" at bounding box center [687, 187] width 109 height 22
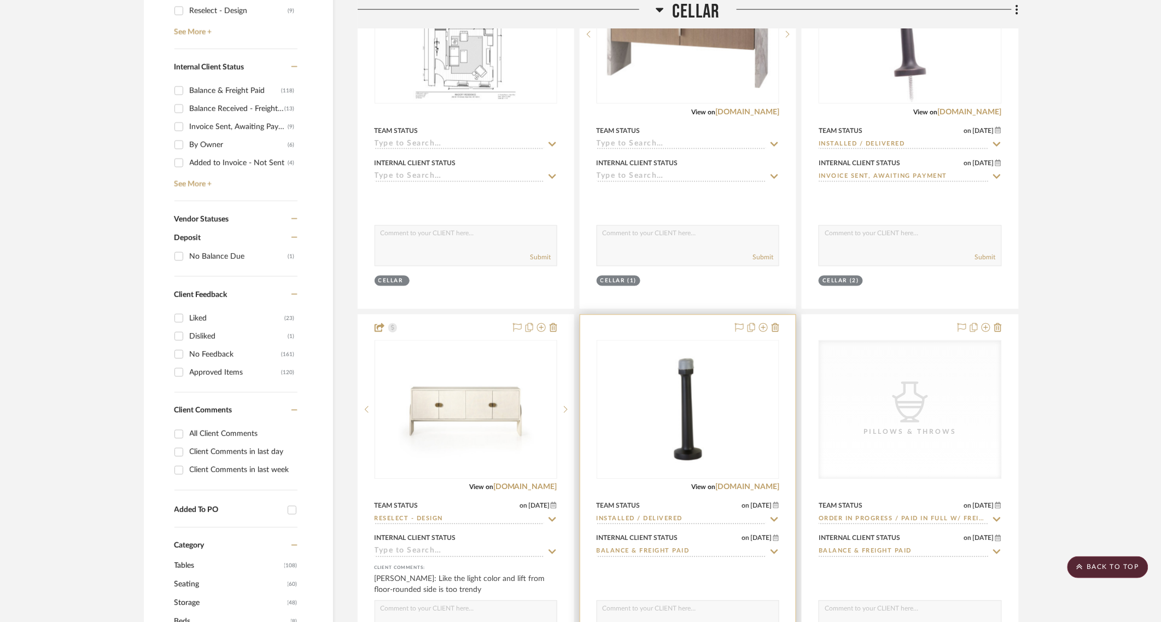
scroll to position [797, 0]
